Goal: Contribute content: Add original content to the website for others to see

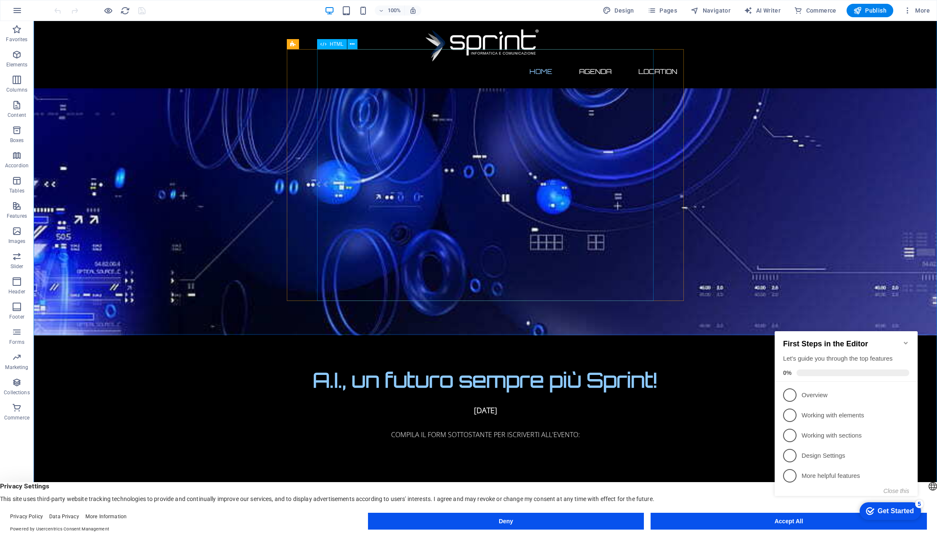
scroll to position [130, 0]
click at [340, 45] on span "HTML" at bounding box center [337, 44] width 14 height 5
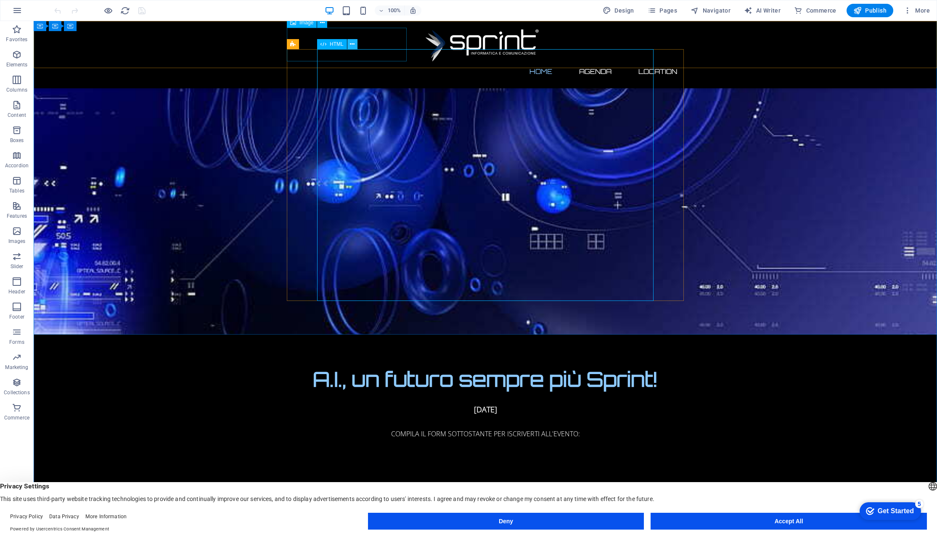
click at [353, 46] on icon at bounding box center [352, 44] width 5 height 9
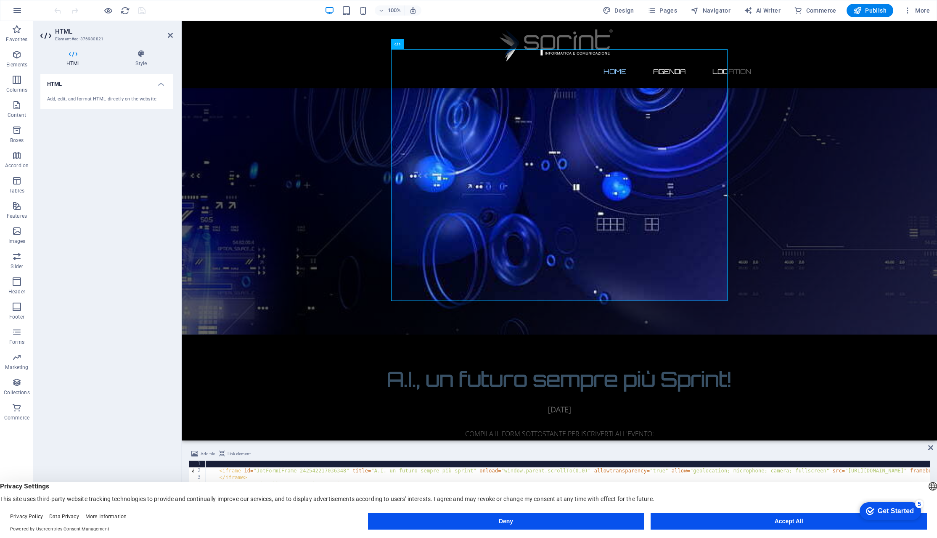
click at [80, 99] on div "Add, edit, and format HTML directly on the website." at bounding box center [106, 99] width 119 height 7
click at [66, 57] on icon at bounding box center [73, 54] width 66 height 8
click at [117, 95] on div "Add, edit, and format HTML directly on the website." at bounding box center [106, 99] width 133 height 21
click at [116, 99] on div "Add, edit, and format HTML directly on the website." at bounding box center [106, 99] width 119 height 7
drag, startPoint x: 116, startPoint y: 99, endPoint x: 153, endPoint y: 92, distance: 37.4
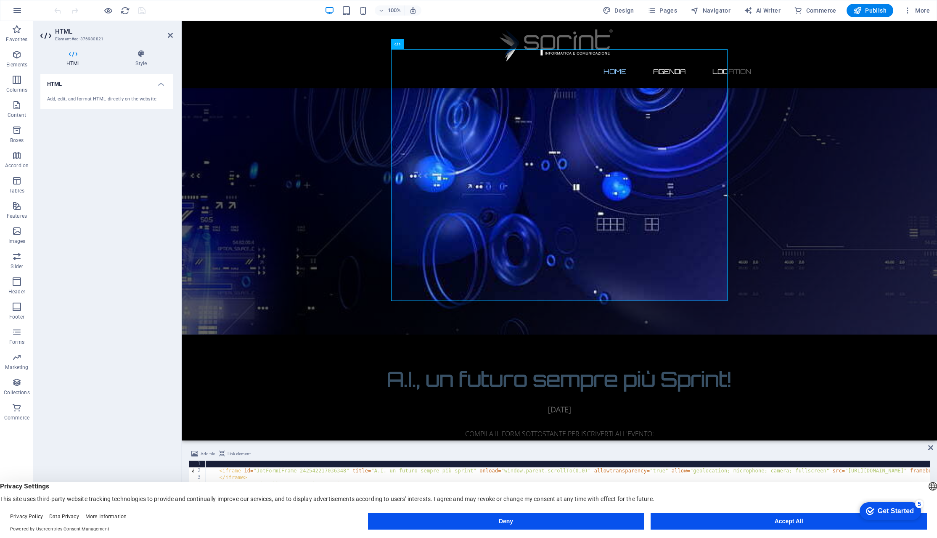
click at [117, 99] on div "Add, edit, and format HTML directly on the website." at bounding box center [106, 99] width 119 height 7
click at [160, 84] on h4 "HTML" at bounding box center [106, 81] width 133 height 15
click at [160, 84] on h4 "HTML" at bounding box center [106, 84] width 133 height 20
click at [69, 100] on div "Add, edit, and format HTML directly on the website." at bounding box center [106, 99] width 119 height 7
drag, startPoint x: 69, startPoint y: 100, endPoint x: 167, endPoint y: 129, distance: 102.9
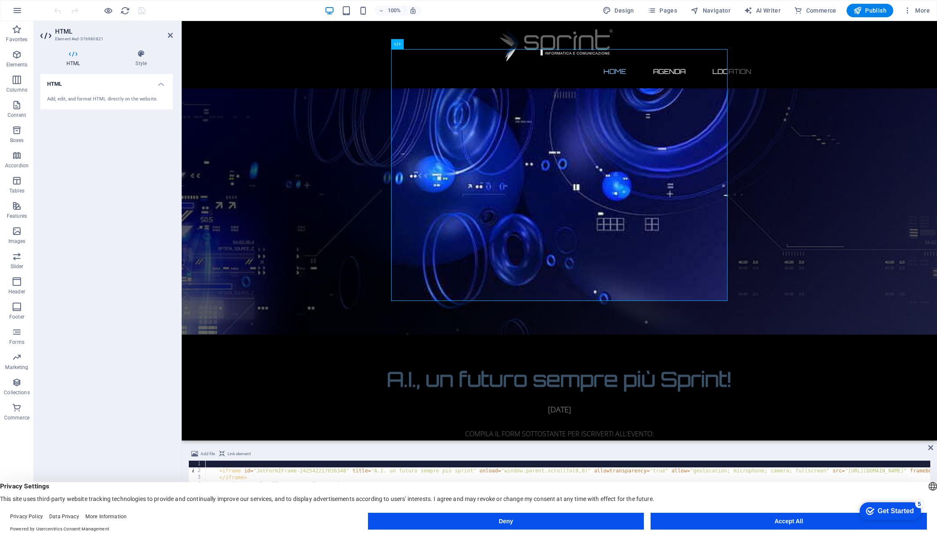
click at [69, 100] on div "Add, edit, and format HTML directly on the website." at bounding box center [106, 99] width 119 height 7
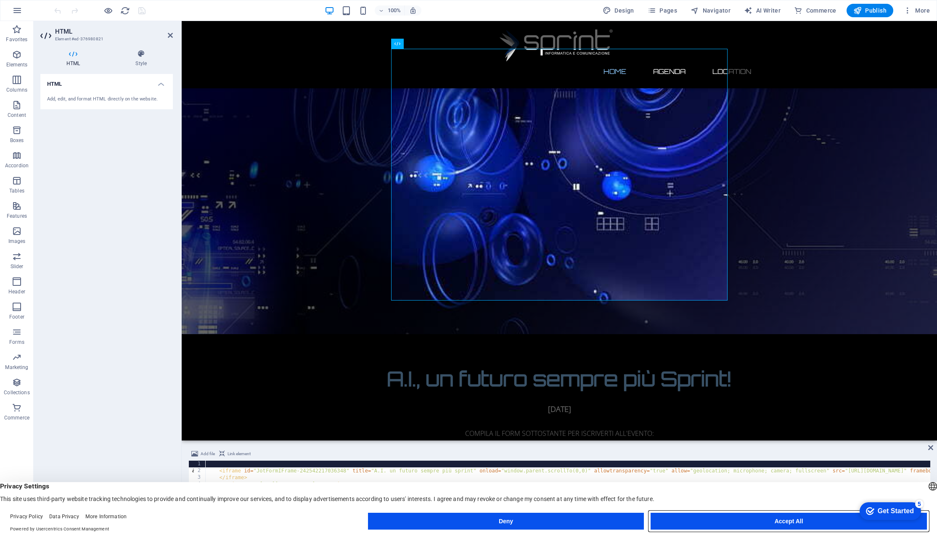
click at [769, 523] on button "Accept All" at bounding box center [789, 521] width 276 height 17
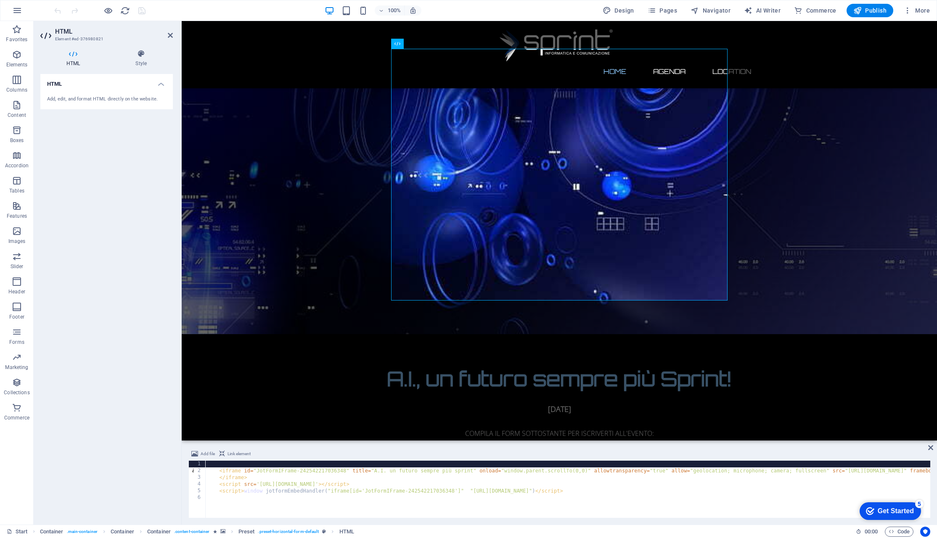
type textarea "<script>window.jotformEmbedHandler("iframe[id='JotFormIFrame-242542217036348']"…"
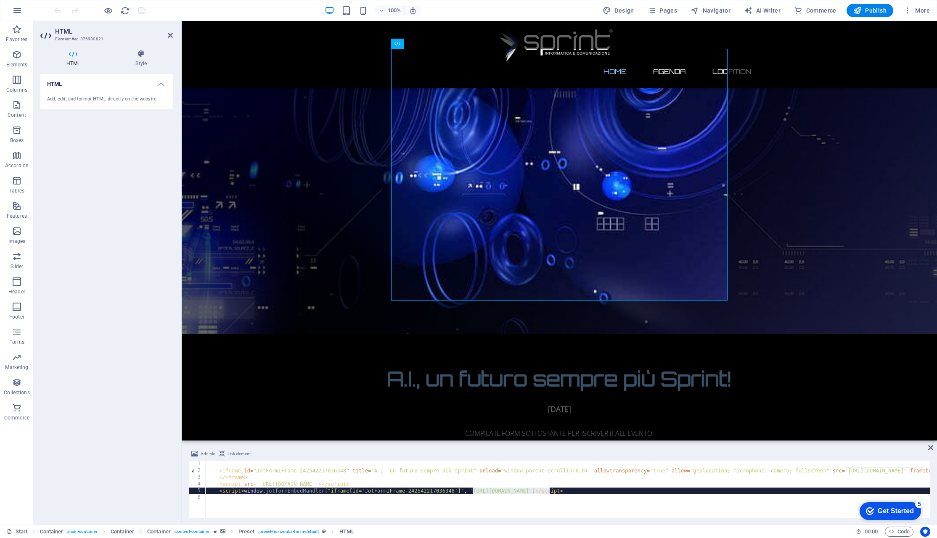
drag, startPoint x: 550, startPoint y: 490, endPoint x: 474, endPoint y: 491, distance: 76.6
click at [474, 491] on div "< iframe id = "JotFormIFrame-242542217036348" title = "A.I. un futuro sempre pi…" at bounding box center [738, 495] width 1066 height 69
